Goal: Communication & Community: Answer question/provide support

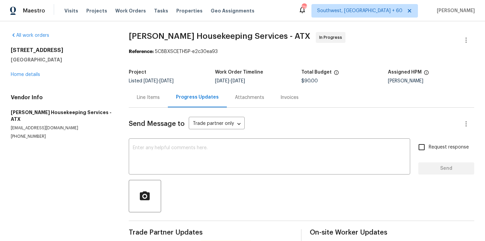
click at [158, 94] on div "Line Items" at bounding box center [148, 97] width 23 height 7
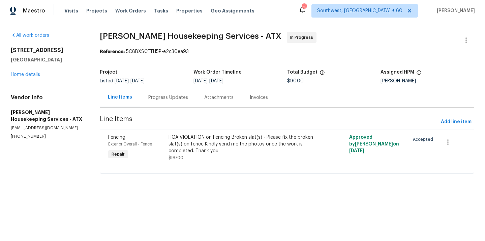
click at [155, 97] on div "Progress Updates" at bounding box center [168, 97] width 40 height 7
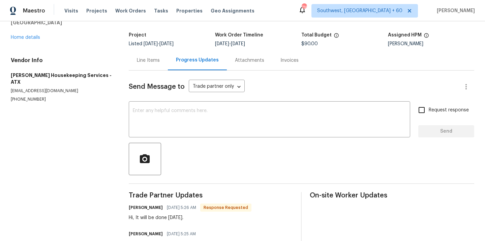
scroll to position [28, 0]
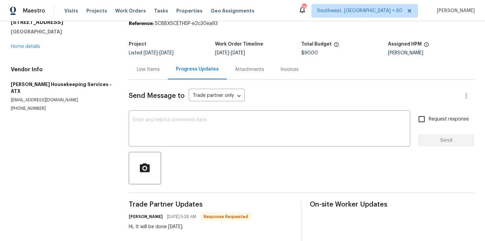
click at [160, 68] on div "Line Items" at bounding box center [148, 69] width 23 height 7
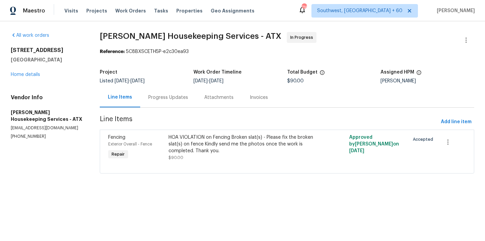
click at [205, 144] on div "HOA VIOLATION on Fencing Broken slat(s) - Please fix the broken slat(s) on fenc…" at bounding box center [241, 144] width 147 height 20
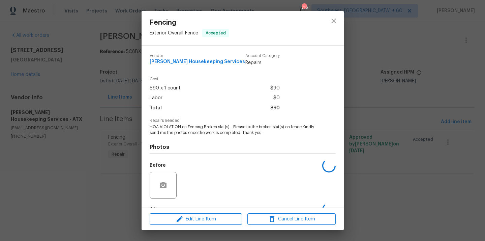
scroll to position [42, 0]
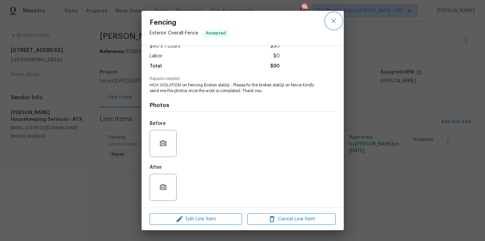
click at [332, 26] on button "close" at bounding box center [333, 21] width 16 height 16
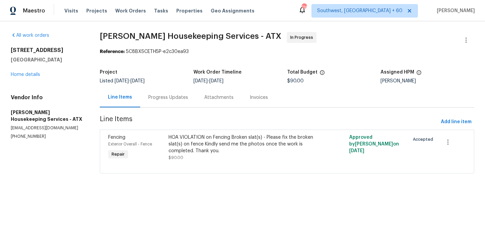
click at [168, 99] on div "Progress Updates" at bounding box center [168, 97] width 40 height 7
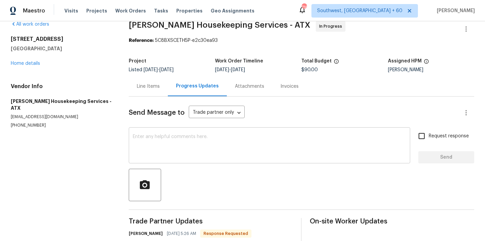
scroll to position [35, 0]
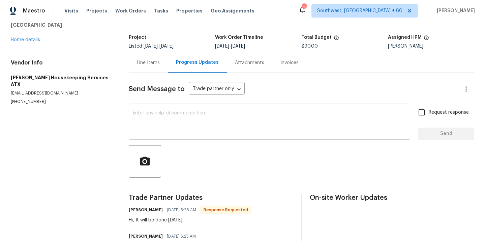
click at [206, 119] on textarea at bounding box center [269, 122] width 273 height 24
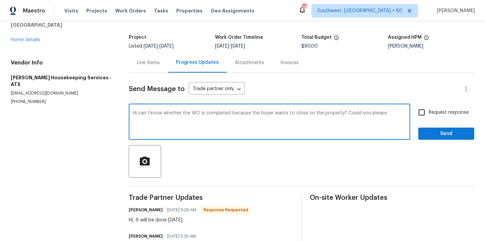
click at [389, 114] on textarea "Hi can I know whether the WO is completed because the buyer wants to close on t…" at bounding box center [269, 122] width 273 height 24
click at [398, 114] on textarea "Hi, can I know whether the WO is completed because the buyer wants to close on …" at bounding box center [269, 122] width 273 height 24
type textarea "Hi, can I know whether the WO is completed because the buyer wants to close on …"
click at [426, 112] on input "Request response" at bounding box center [421, 112] width 14 height 14
checkbox input "true"
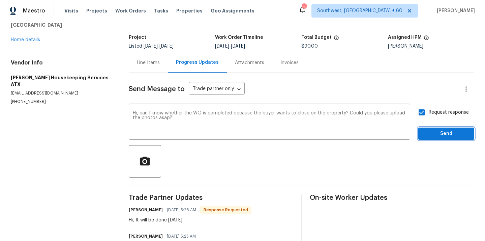
click at [429, 134] on span "Send" at bounding box center [445, 133] width 45 height 8
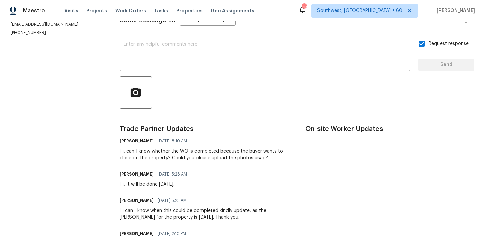
scroll to position [48, 0]
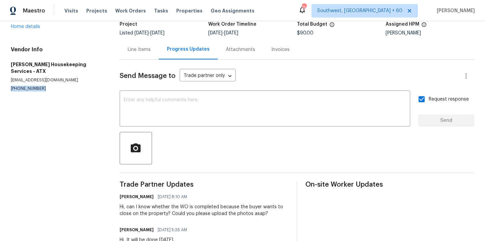
drag, startPoint x: 44, startPoint y: 82, endPoint x: 0, endPoint y: 81, distance: 44.5
click at [0, 81] on div "All work orders 11317 Barns Trl Austin, TX 78754 Home details Vendor Info Areli…" at bounding box center [242, 176] width 485 height 407
copy p "(512) 709-0831"
click at [70, 102] on section "All work orders 11317 Barns Trl Austin, TX 78754 Home details Vendor Info Areli…" at bounding box center [57, 176] width 93 height 385
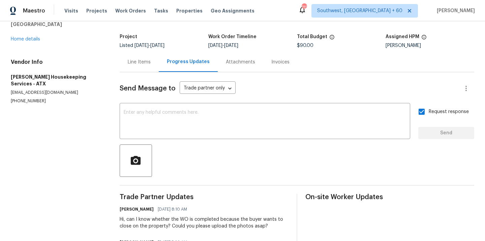
scroll to position [44, 0]
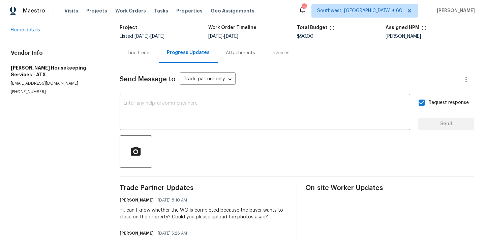
click at [145, 49] on div "Line Items" at bounding box center [139, 53] width 39 height 20
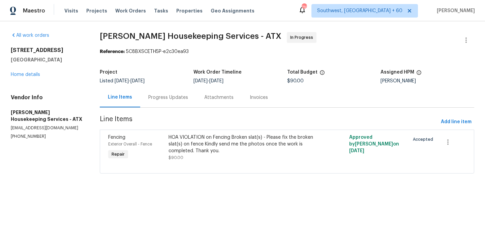
click at [173, 94] on div "Progress Updates" at bounding box center [168, 97] width 40 height 7
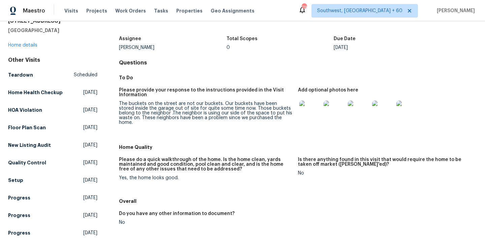
scroll to position [48, 0]
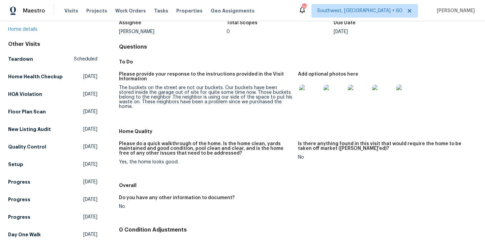
click at [317, 99] on img at bounding box center [310, 96] width 22 height 22
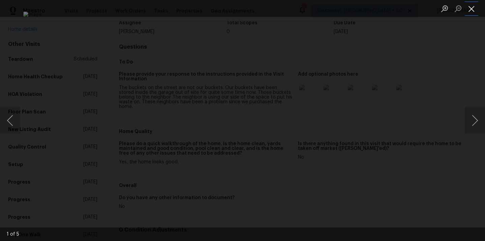
click at [470, 11] on button "Close lightbox" at bounding box center [471, 9] width 13 height 12
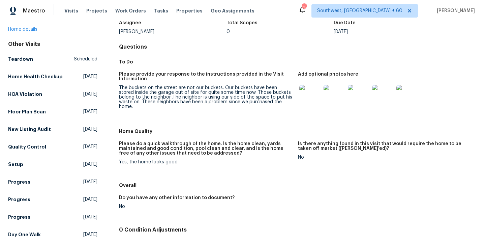
click at [200, 109] on figure "Please provide your response to the instructions provided in the Visit Informat…" at bounding box center [208, 96] width 179 height 49
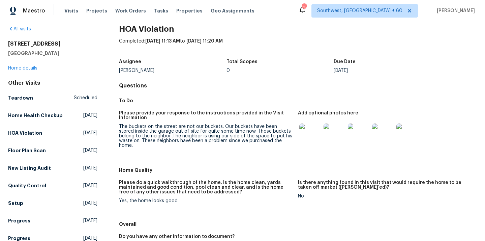
scroll to position [0, 0]
